Goal: Transaction & Acquisition: Subscribe to service/newsletter

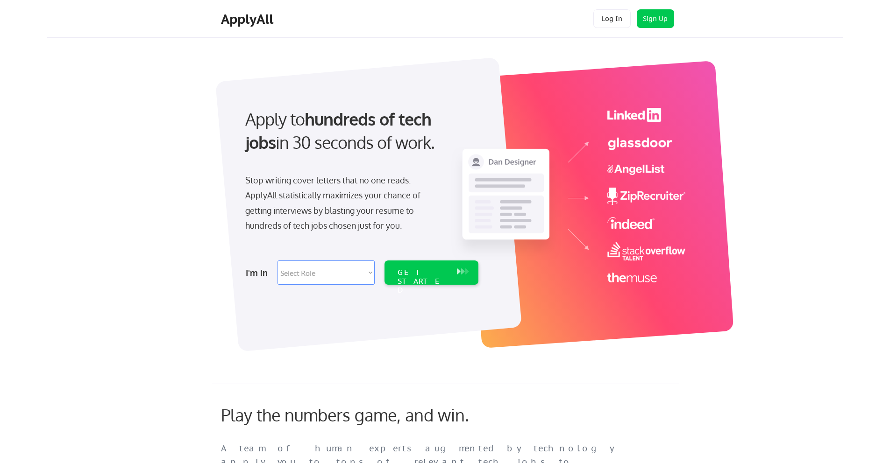
click at [345, 271] on select "Select Role Software Engineering Product Management Customer Success Sales UI/U…" at bounding box center [325, 273] width 97 height 24
select select ""data_science___analytics""
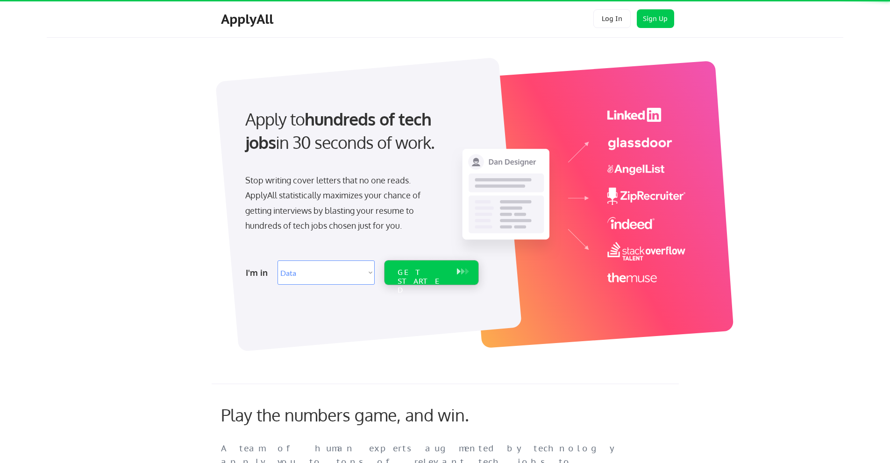
click at [419, 274] on div "GET STARTED" at bounding box center [422, 281] width 50 height 27
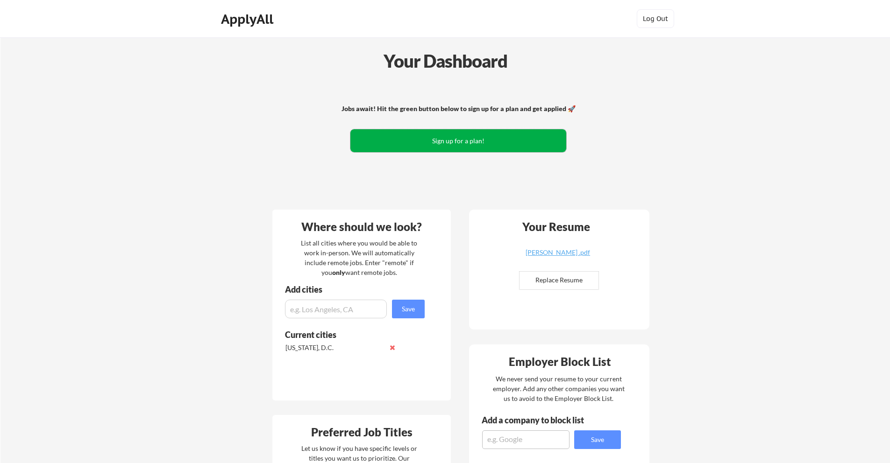
click at [474, 144] on button "Sign up for a plan!" at bounding box center [458, 140] width 216 height 23
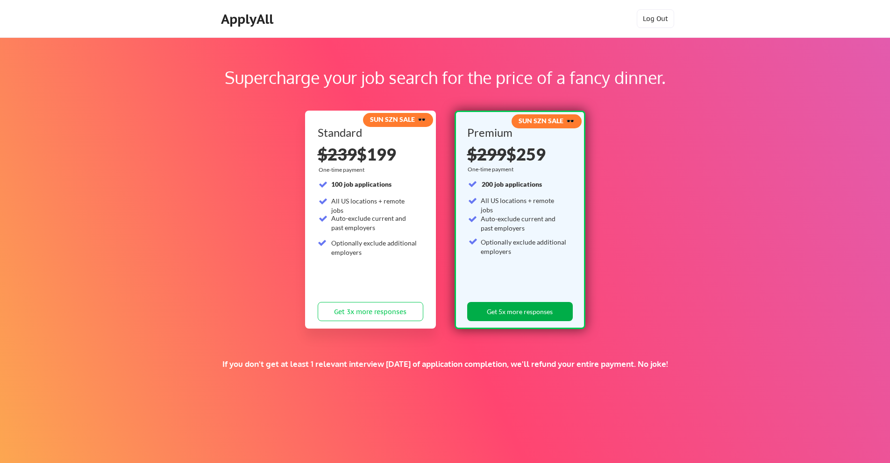
click at [509, 313] on button "Get 5x more responses" at bounding box center [520, 311] width 106 height 19
click at [240, 22] on div "ApplyAll" at bounding box center [248, 19] width 55 height 16
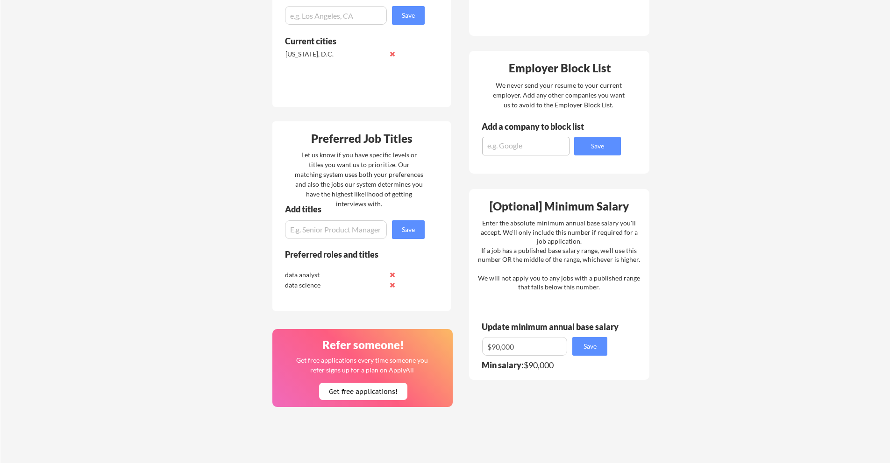
scroll to position [314, 0]
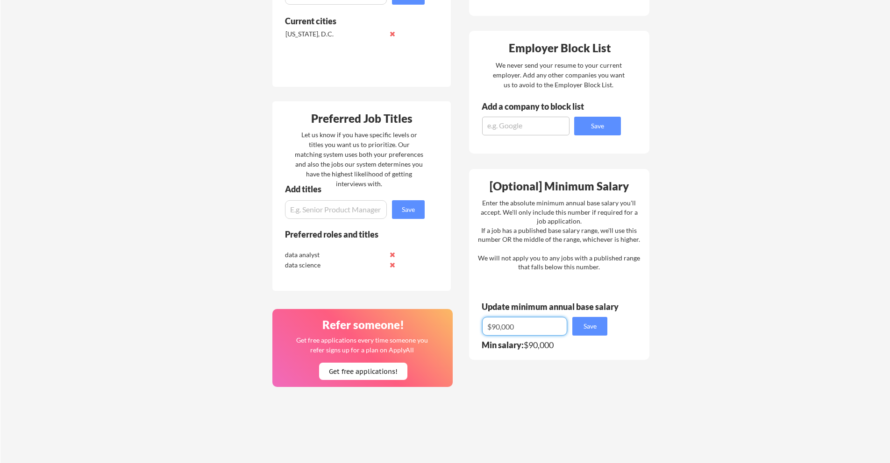
click at [526, 326] on input "input" at bounding box center [524, 326] width 85 height 19
type input "$9"
type input "$100,000"
click at [585, 333] on button "Save" at bounding box center [589, 326] width 35 height 19
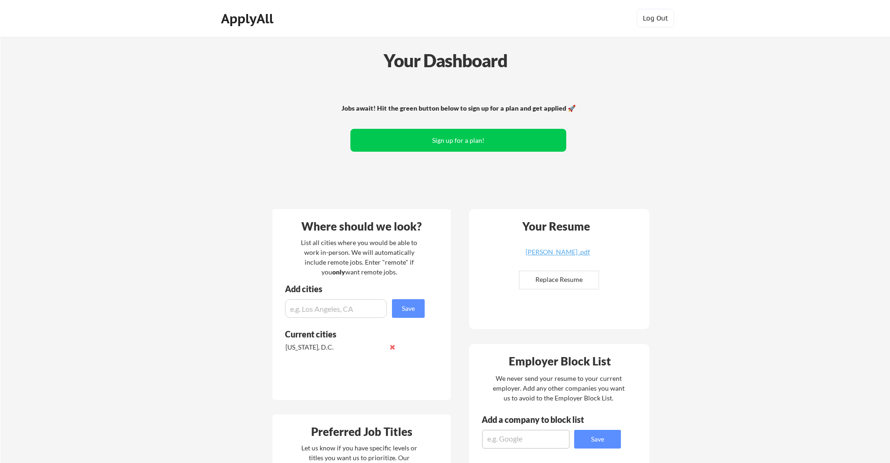
scroll to position [0, 0]
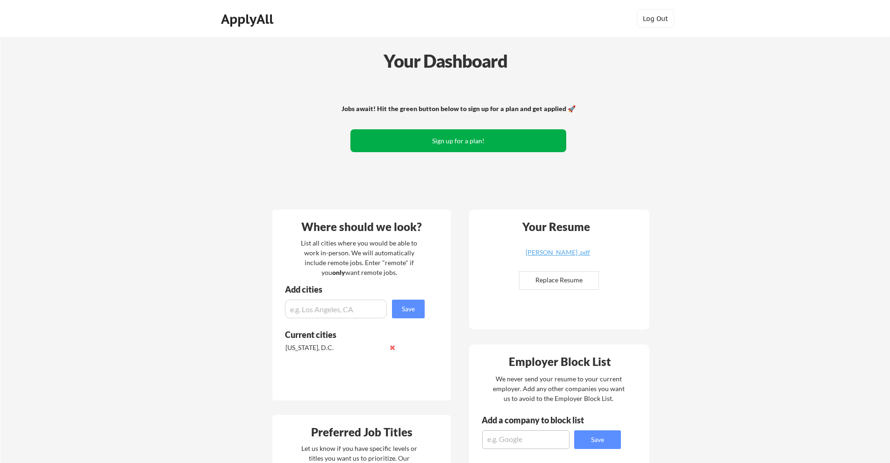
click at [449, 137] on button "Sign up for a plan!" at bounding box center [458, 140] width 216 height 23
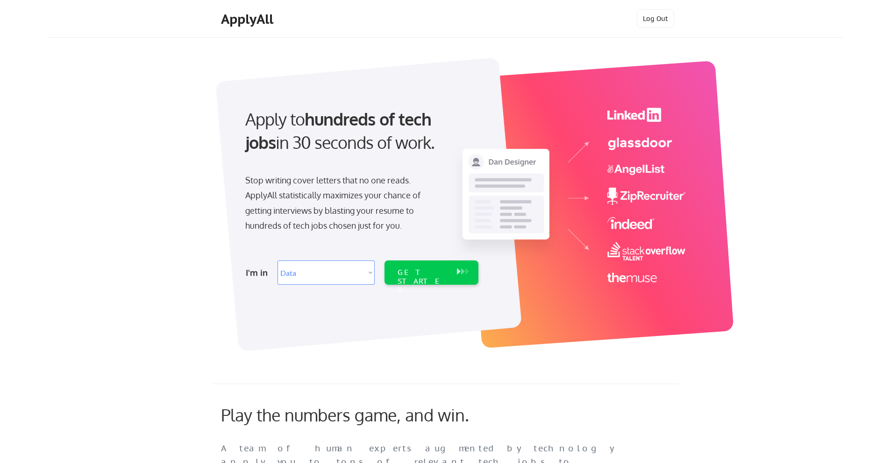
select select ""data_science___analytics""
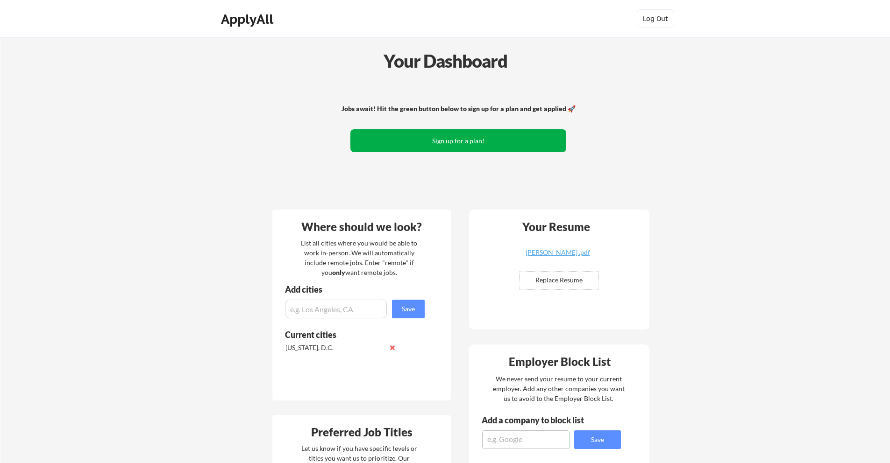
click at [465, 136] on button "Sign up for a plan!" at bounding box center [458, 140] width 216 height 23
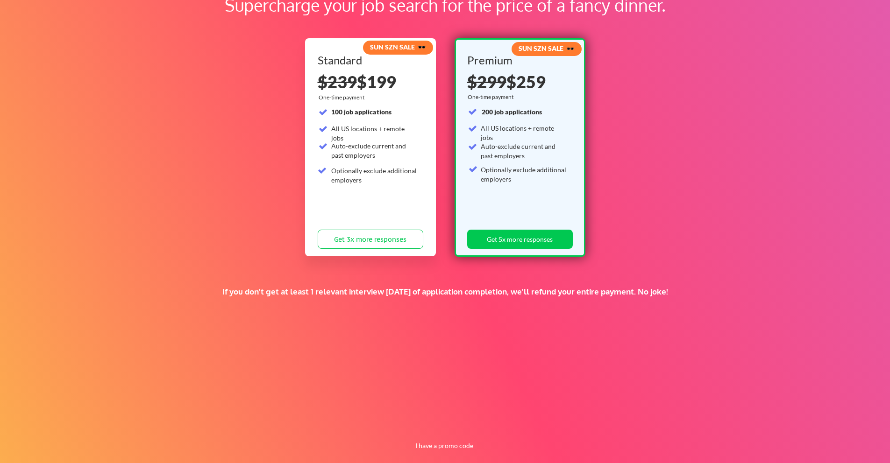
scroll to position [85, 0]
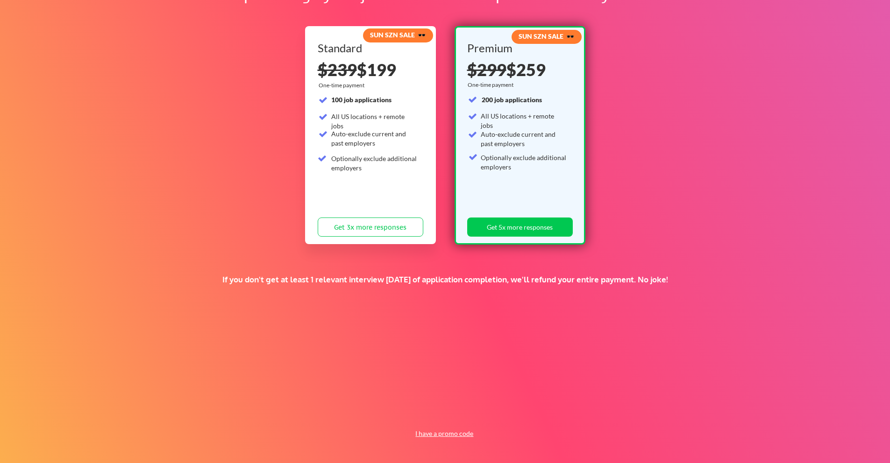
click at [443, 434] on button "I have a promo code" at bounding box center [444, 433] width 69 height 11
click at [445, 414] on input "input" at bounding box center [421, 412] width 86 height 19
paste input "TIMEISMONEY"
type input "TIMEISMONEY"
click at [488, 411] on button "Submit" at bounding box center [493, 412] width 49 height 19
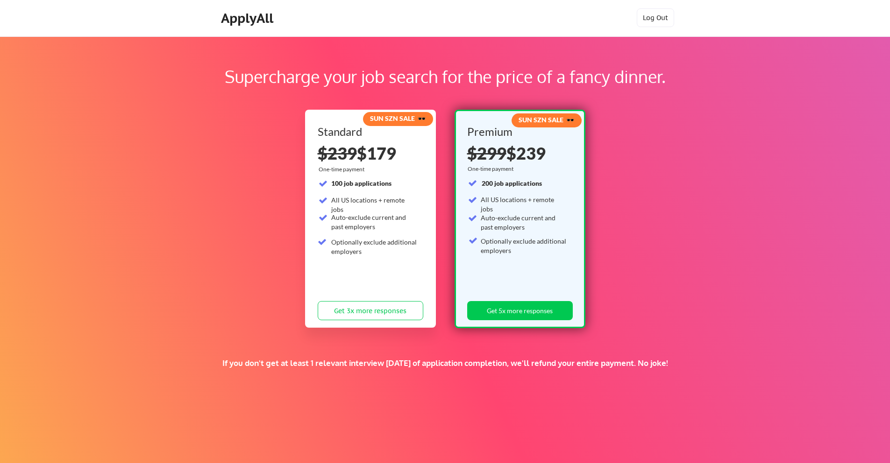
scroll to position [0, 0]
